Goal: Navigation & Orientation: Understand site structure

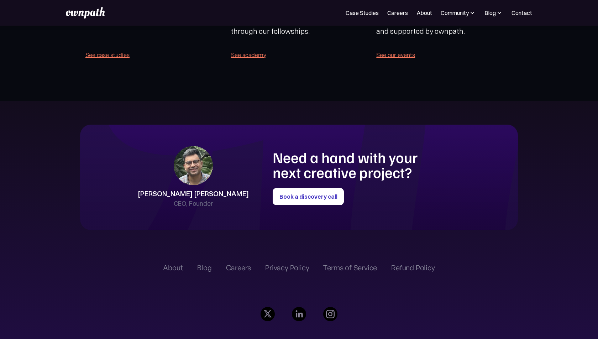
scroll to position [1652, 0]
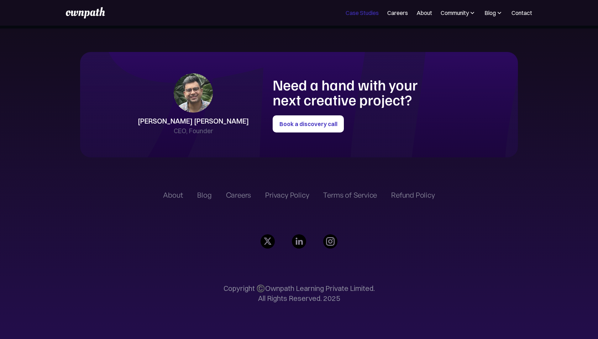
click at [367, 14] on link "Case Studies" at bounding box center [362, 13] width 33 height 9
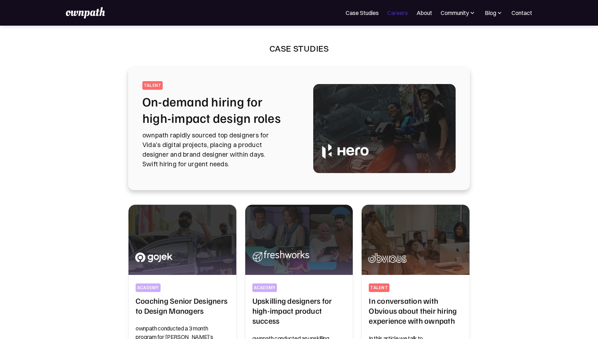
click at [396, 14] on link "Careers" at bounding box center [397, 13] width 21 height 9
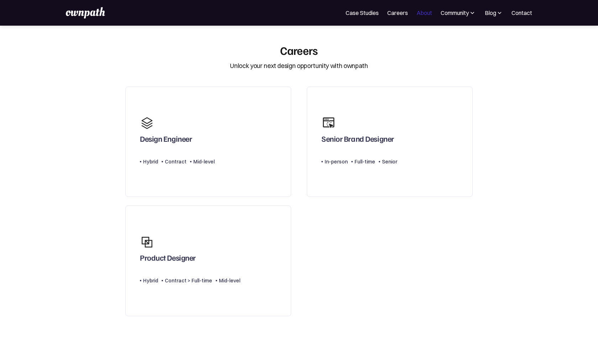
click at [423, 12] on link "About" at bounding box center [424, 13] width 16 height 9
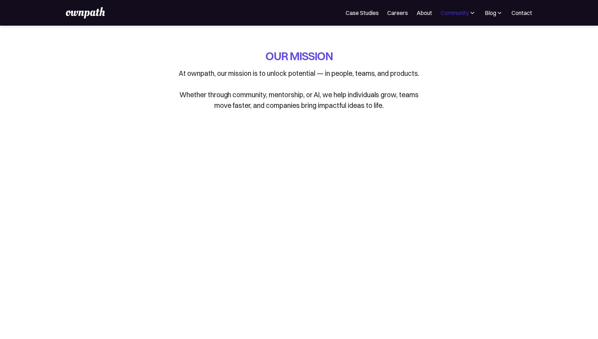
click at [456, 13] on div "Community" at bounding box center [455, 13] width 28 height 9
click at [493, 17] on div "Blog" at bounding box center [490, 13] width 11 height 9
click at [89, 14] on img at bounding box center [85, 12] width 39 height 11
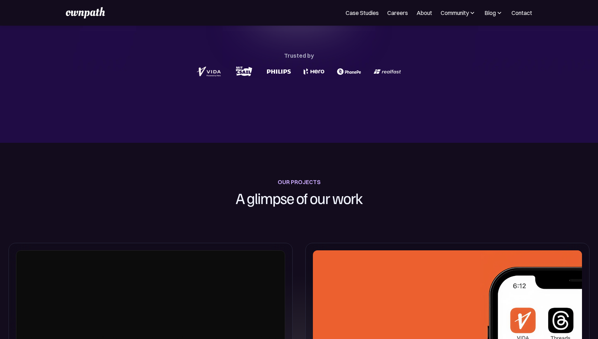
scroll to position [130, 0]
